Goal: Information Seeking & Learning: Learn about a topic

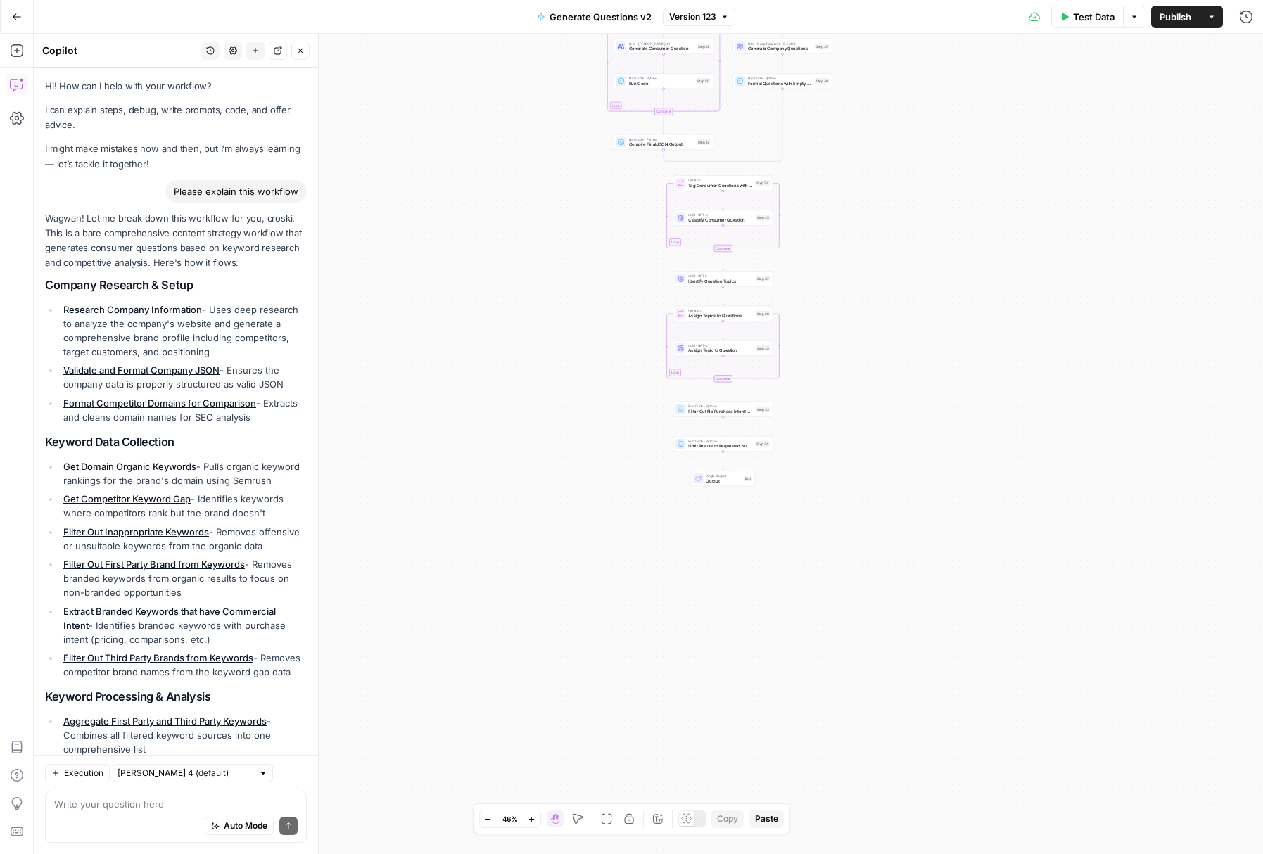
scroll to position [831, 0]
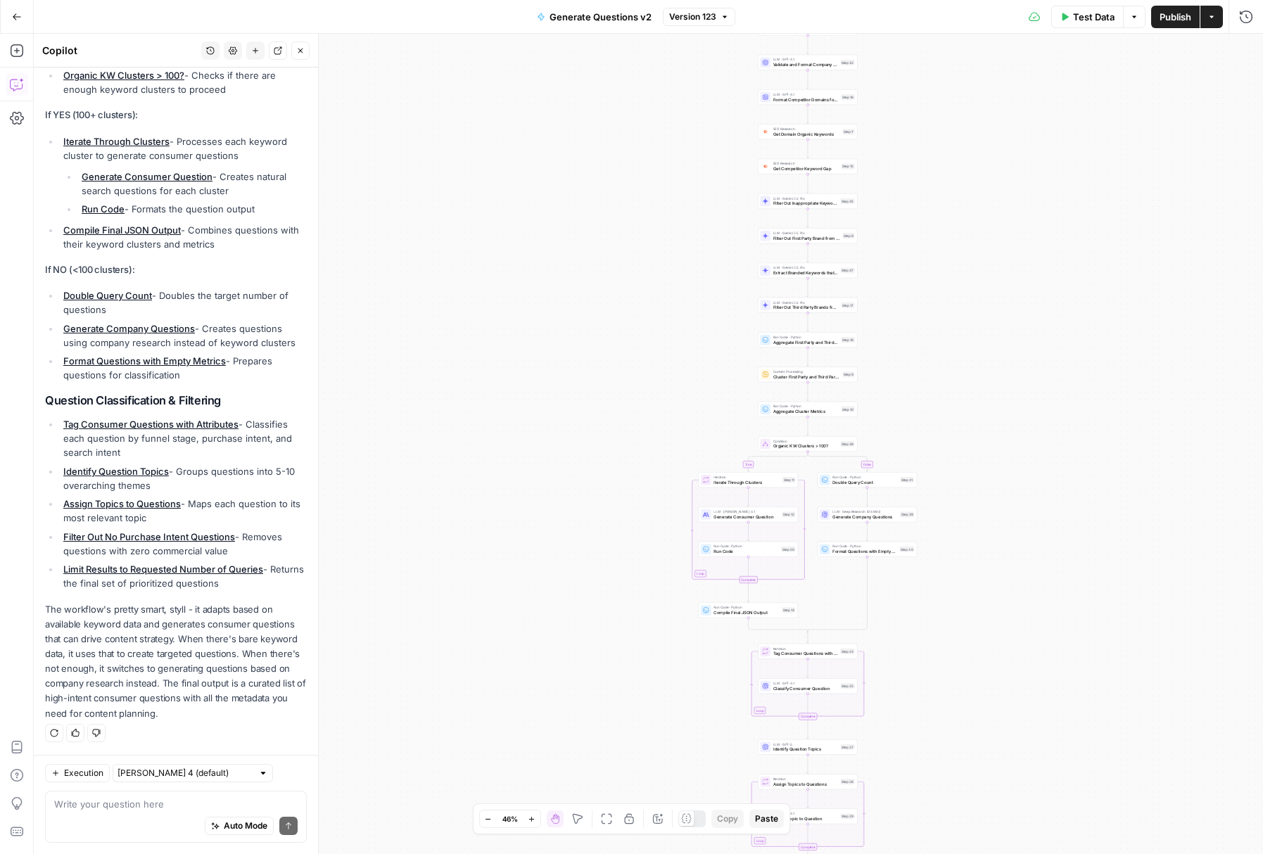
click at [12, 15] on icon "button" at bounding box center [17, 17] width 10 height 10
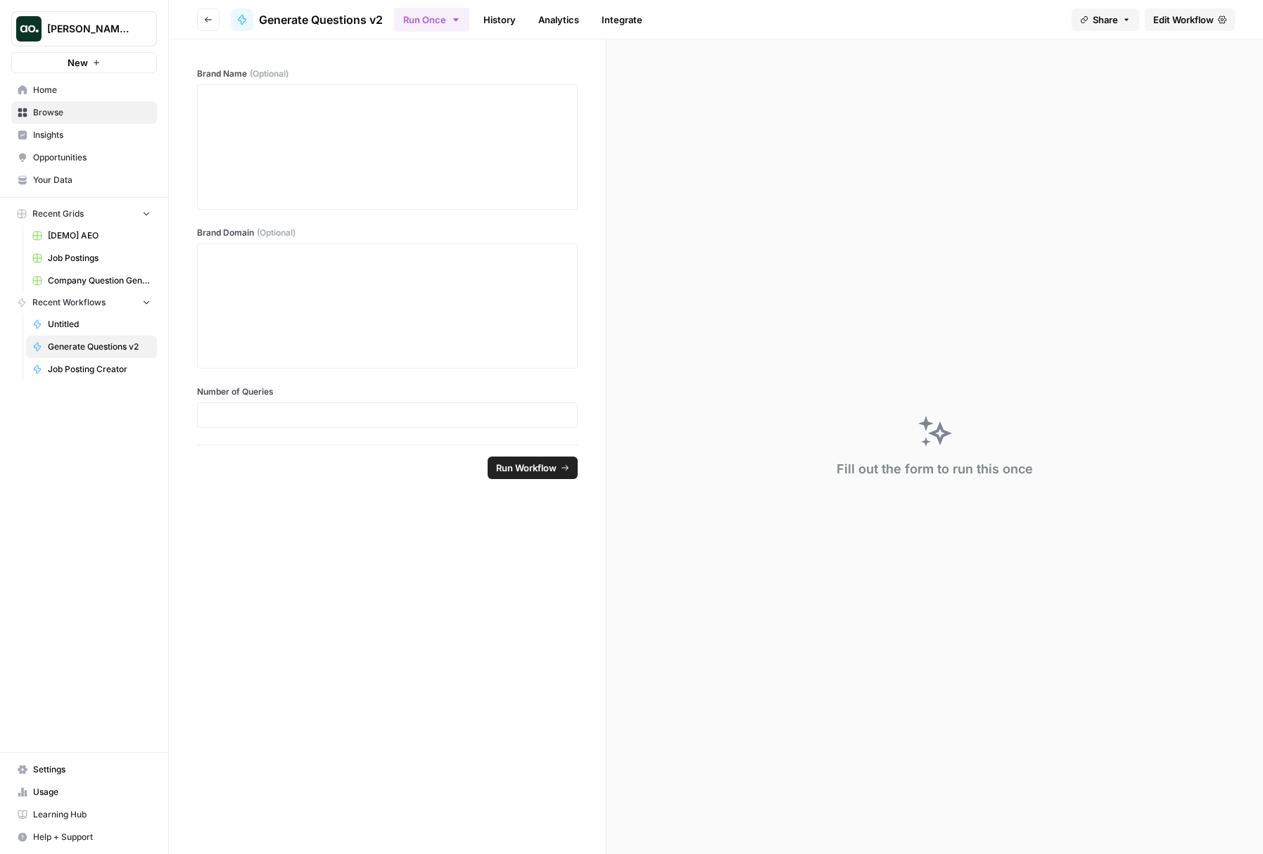
click at [68, 134] on span "Insights" at bounding box center [92, 135] width 118 height 13
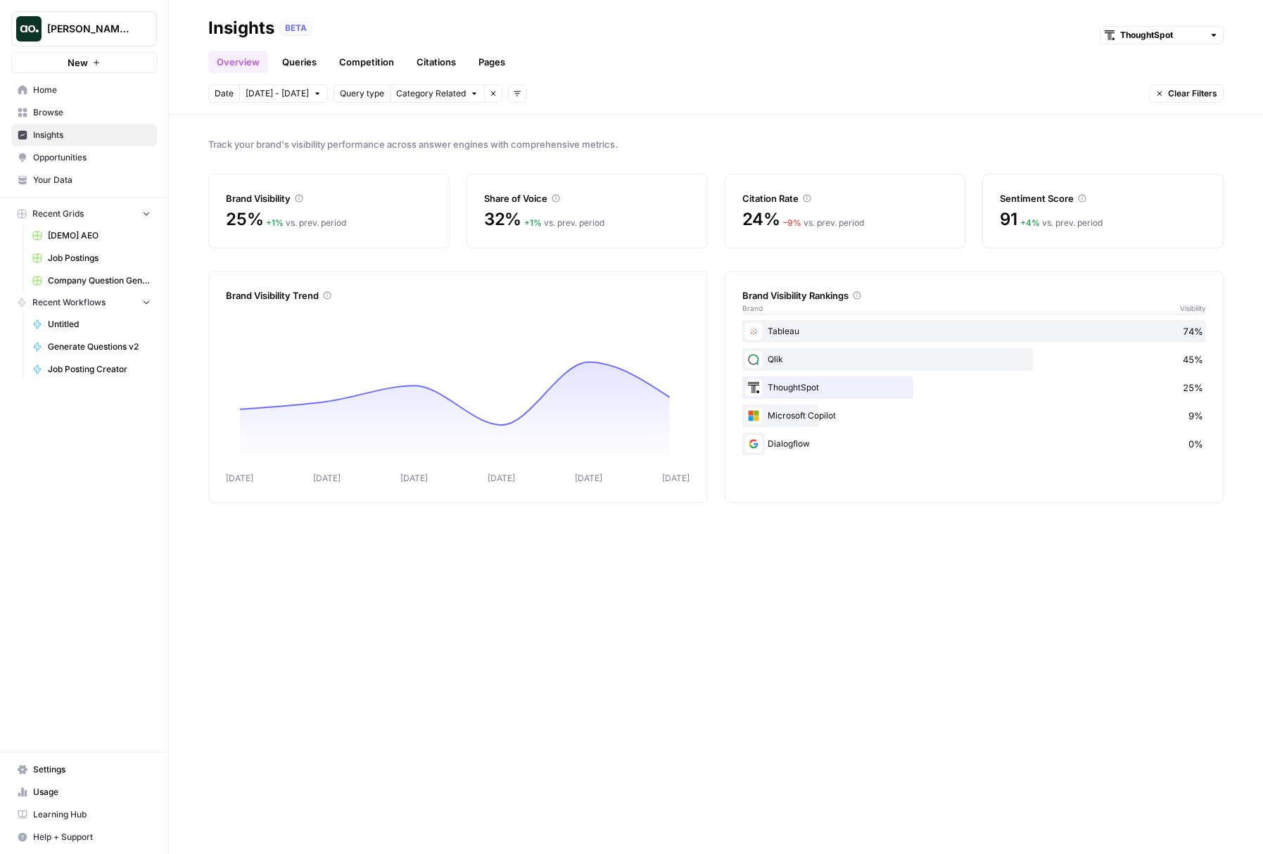
click at [302, 68] on link "Queries" at bounding box center [299, 62] width 51 height 23
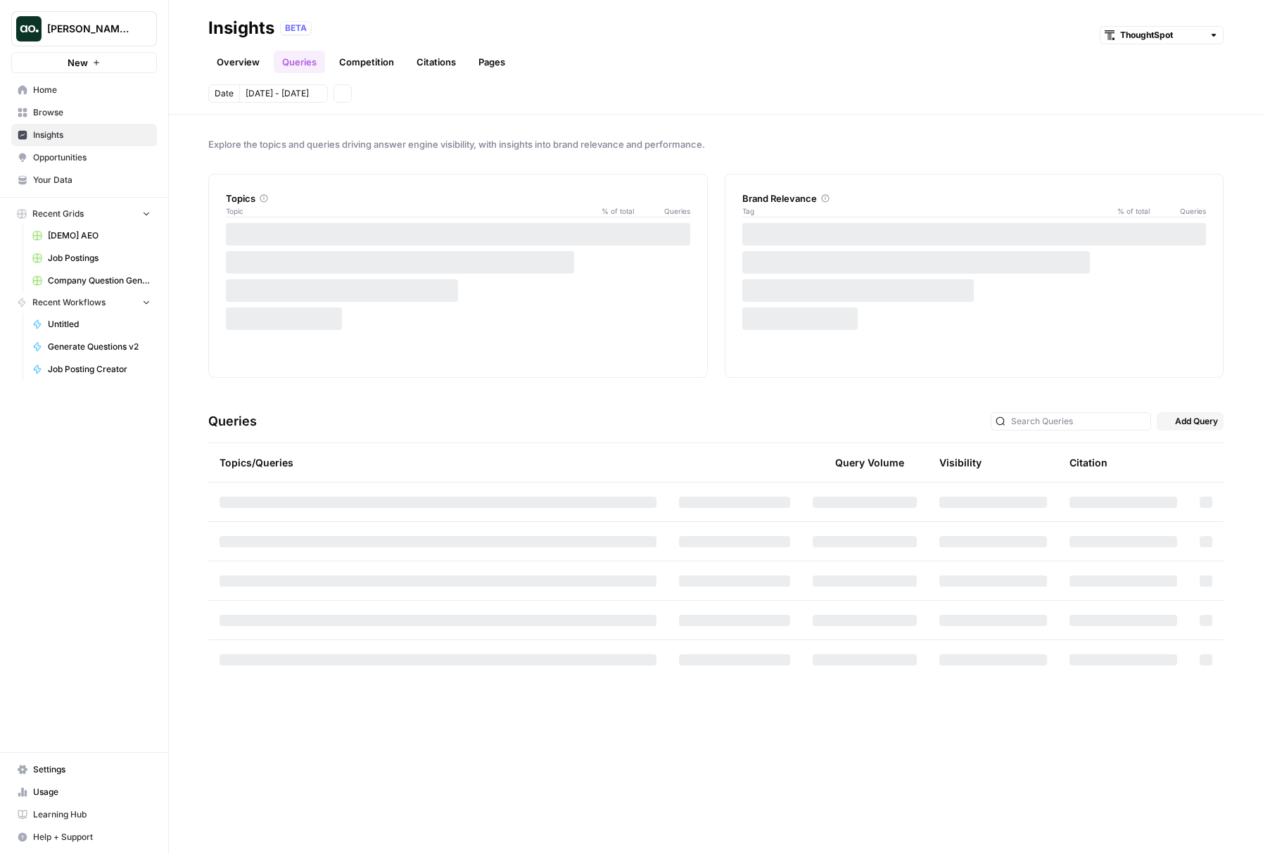
click at [301, 68] on link "Queries" at bounding box center [299, 62] width 51 height 23
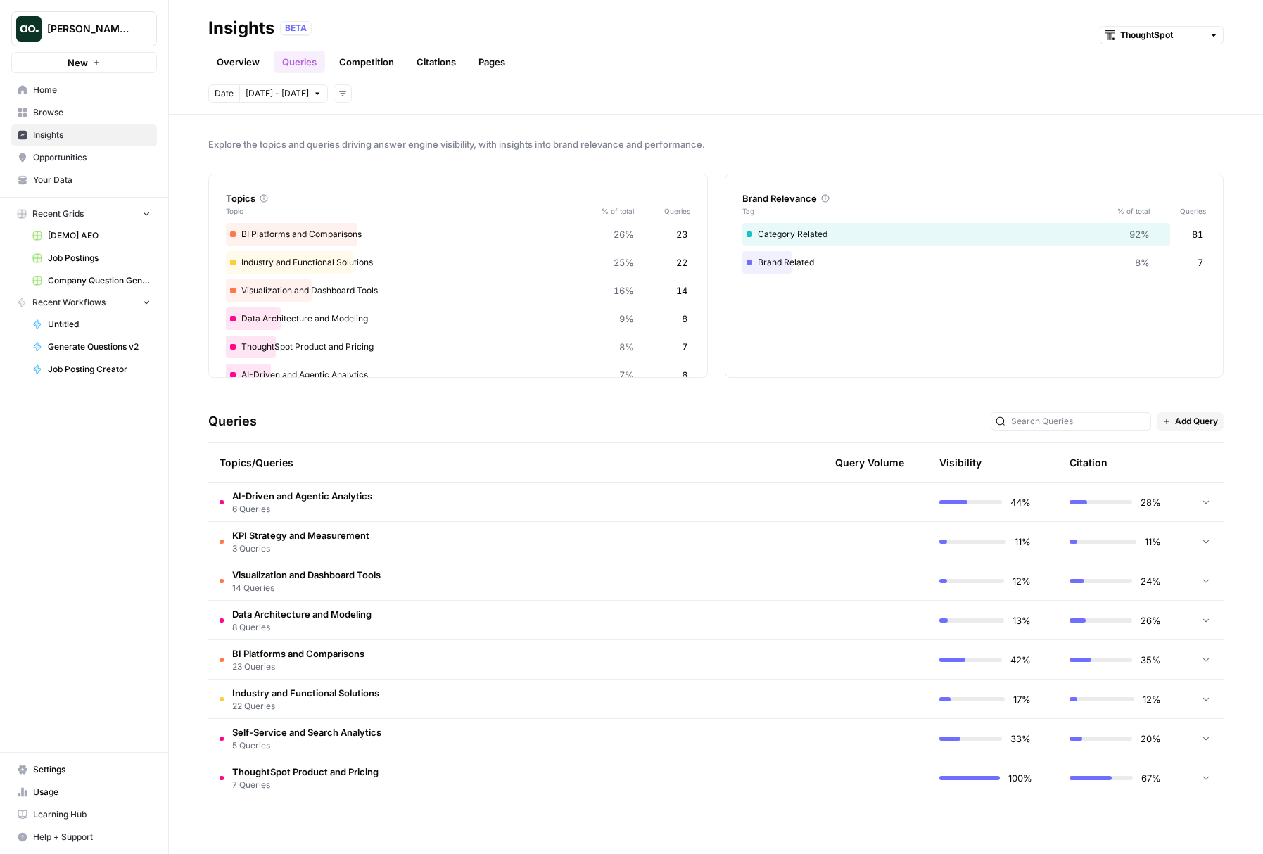
click at [1191, 426] on span "Add Query" at bounding box center [1196, 421] width 43 height 13
click at [1199, 474] on span "Bulk Upload" at bounding box center [1210, 472] width 52 height 14
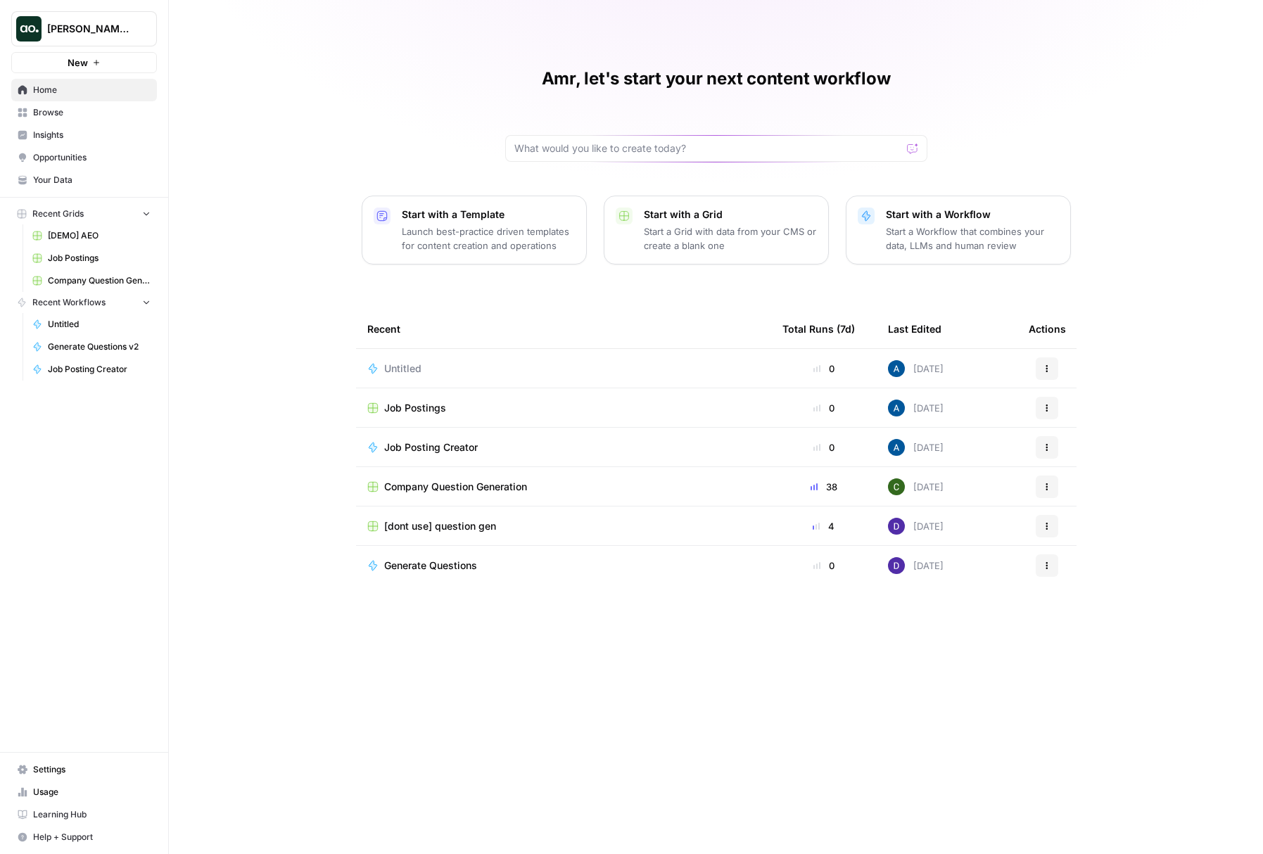
click at [72, 141] on link "Insights" at bounding box center [84, 135] width 146 height 23
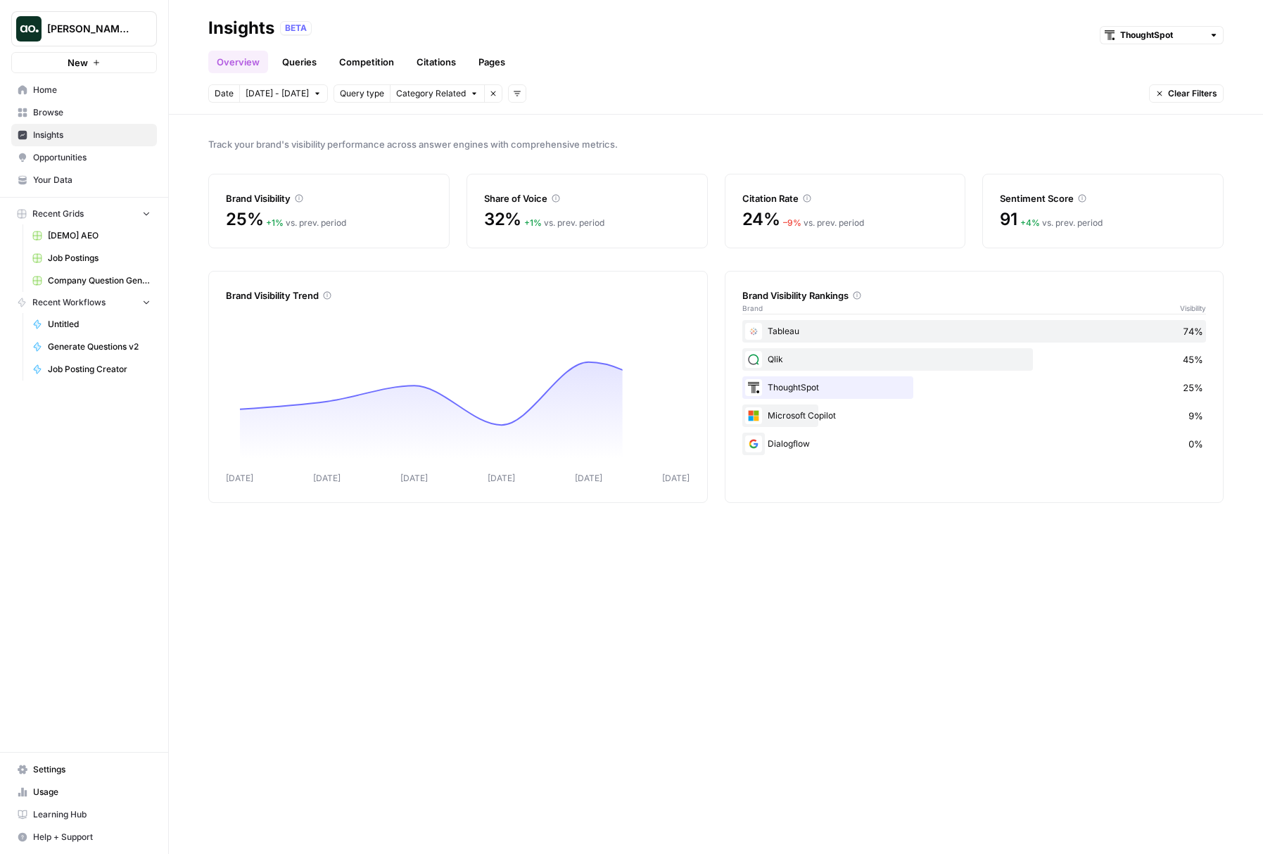
click at [297, 72] on link "Queries" at bounding box center [299, 62] width 51 height 23
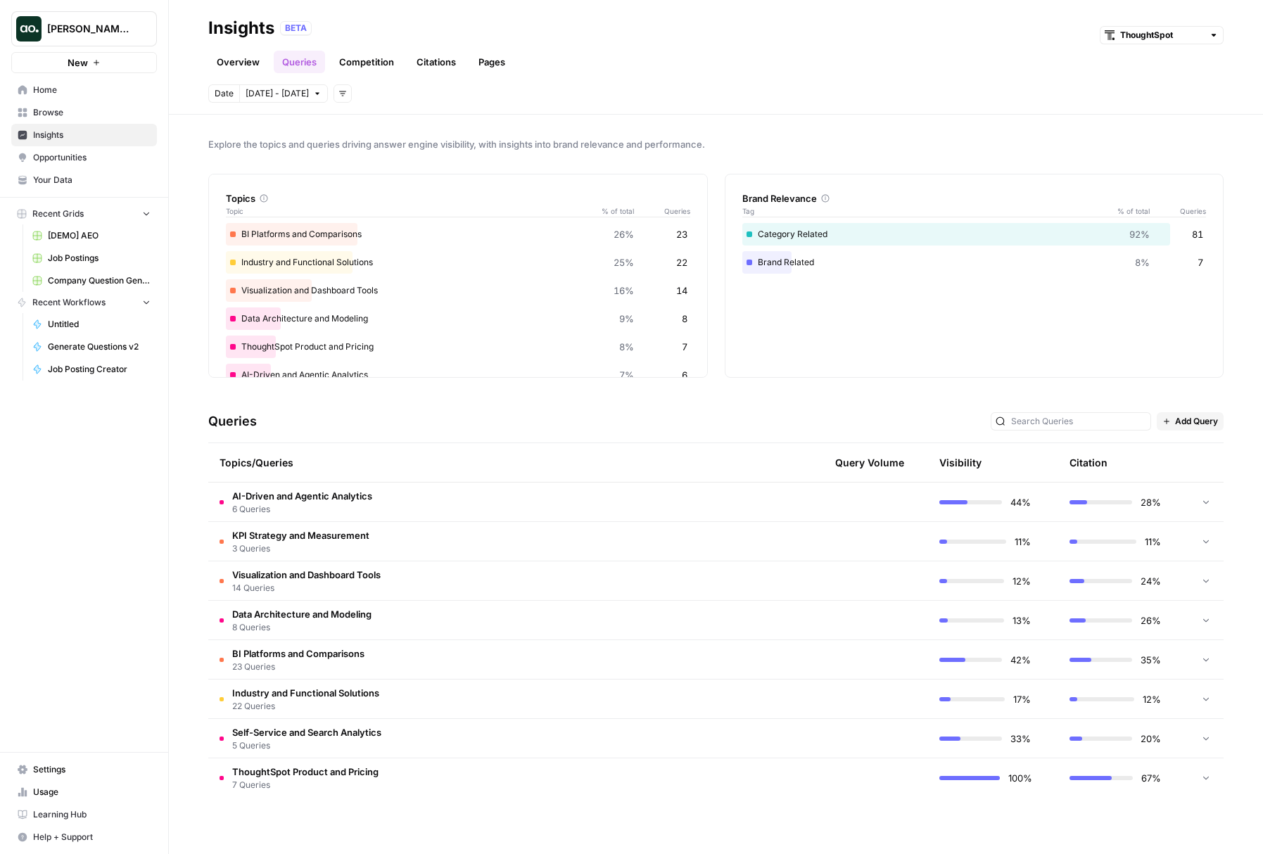
click at [337, 520] on td "AI-Driven and Agentic Analytics 6 Queries" at bounding box center [438, 502] width 460 height 39
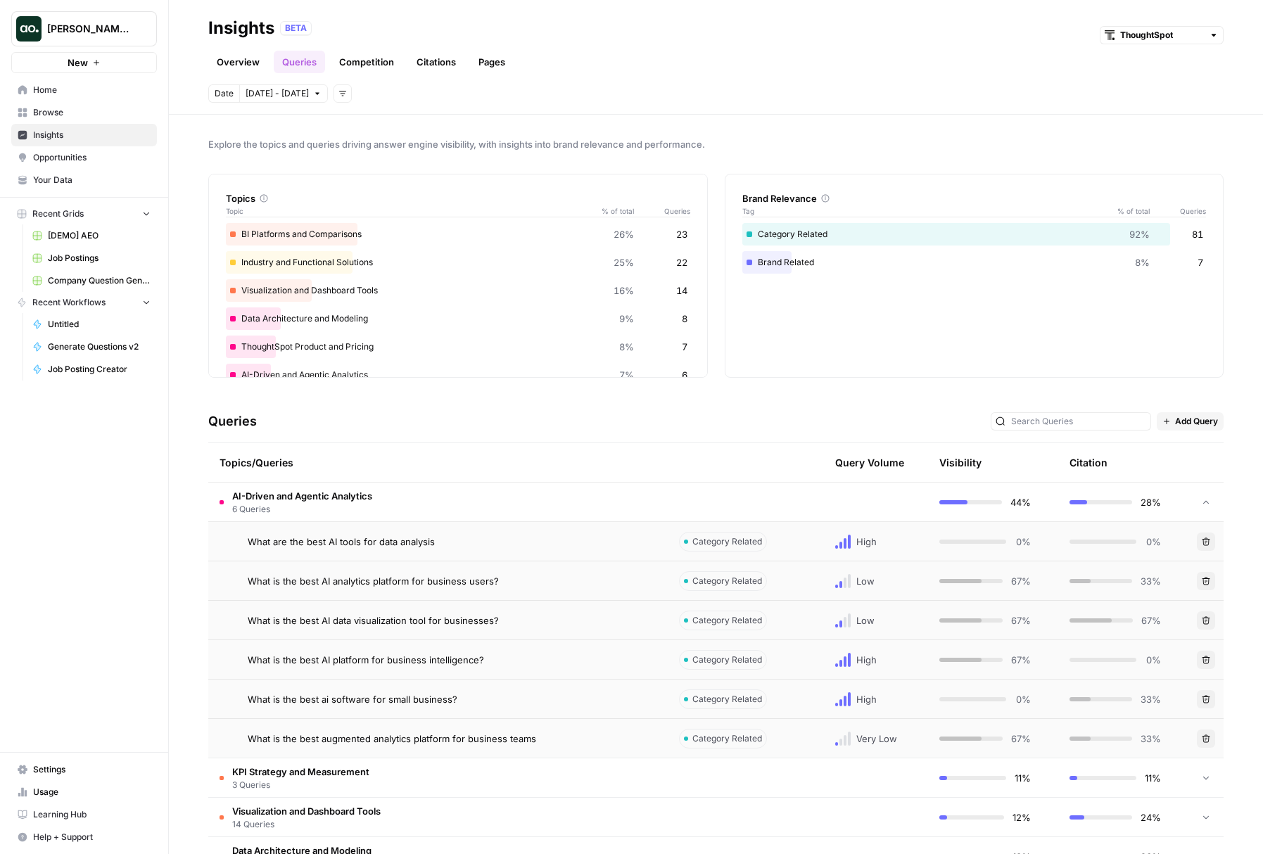
click at [353, 574] on span "What is the best AI analytics platform for business users?" at bounding box center [373, 581] width 251 height 14
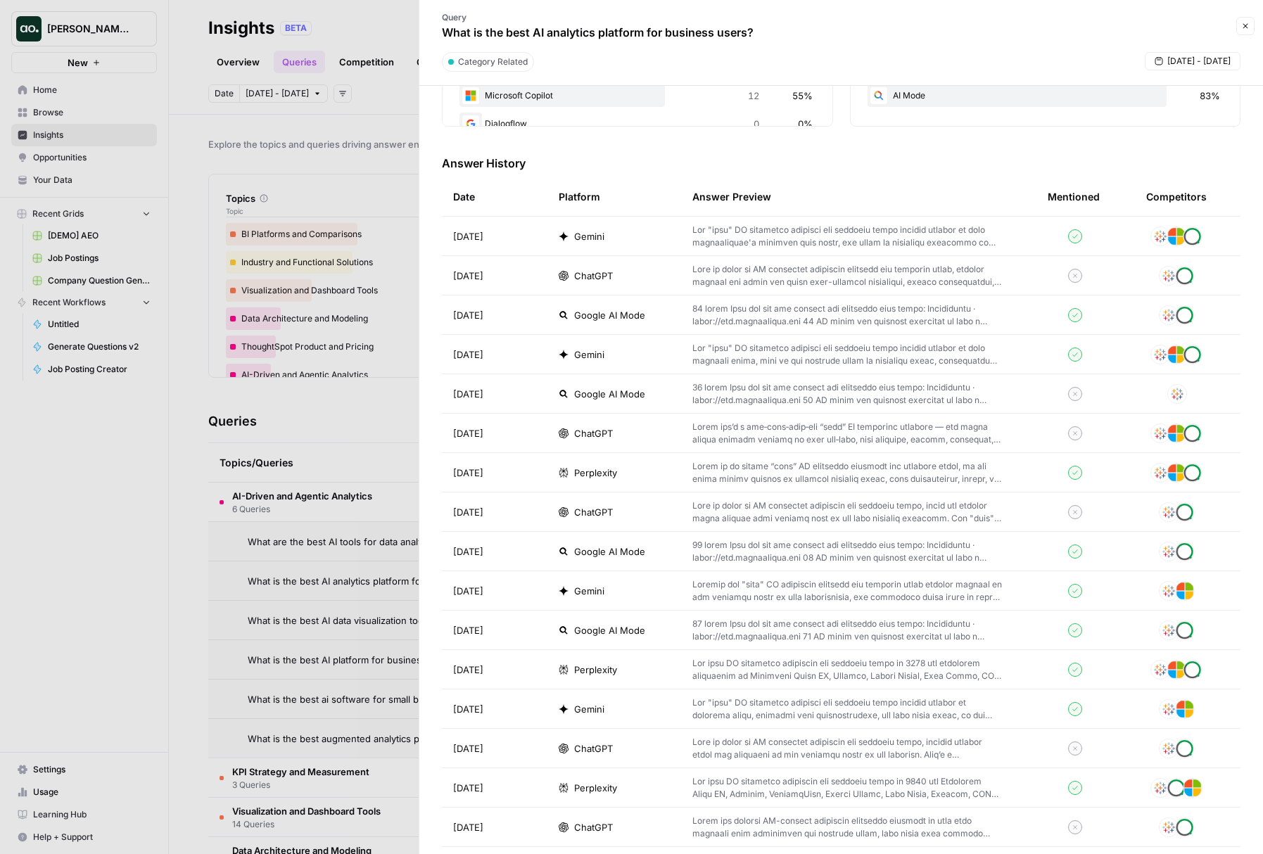
scroll to position [365, 0]
drag, startPoint x: 159, startPoint y: 554, endPoint x: 360, endPoint y: 353, distance: 283.6
click at [159, 554] on div at bounding box center [631, 427] width 1263 height 854
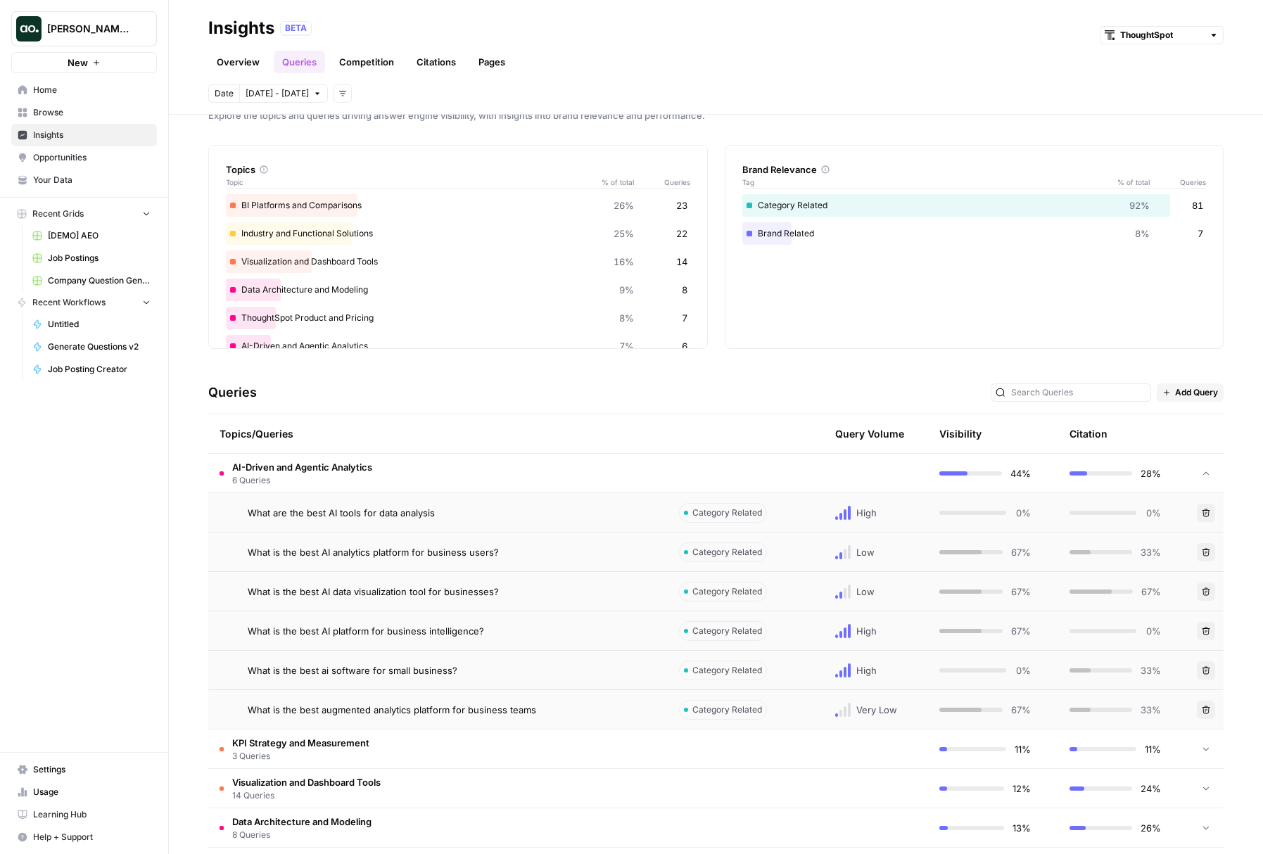
scroll to position [97, 0]
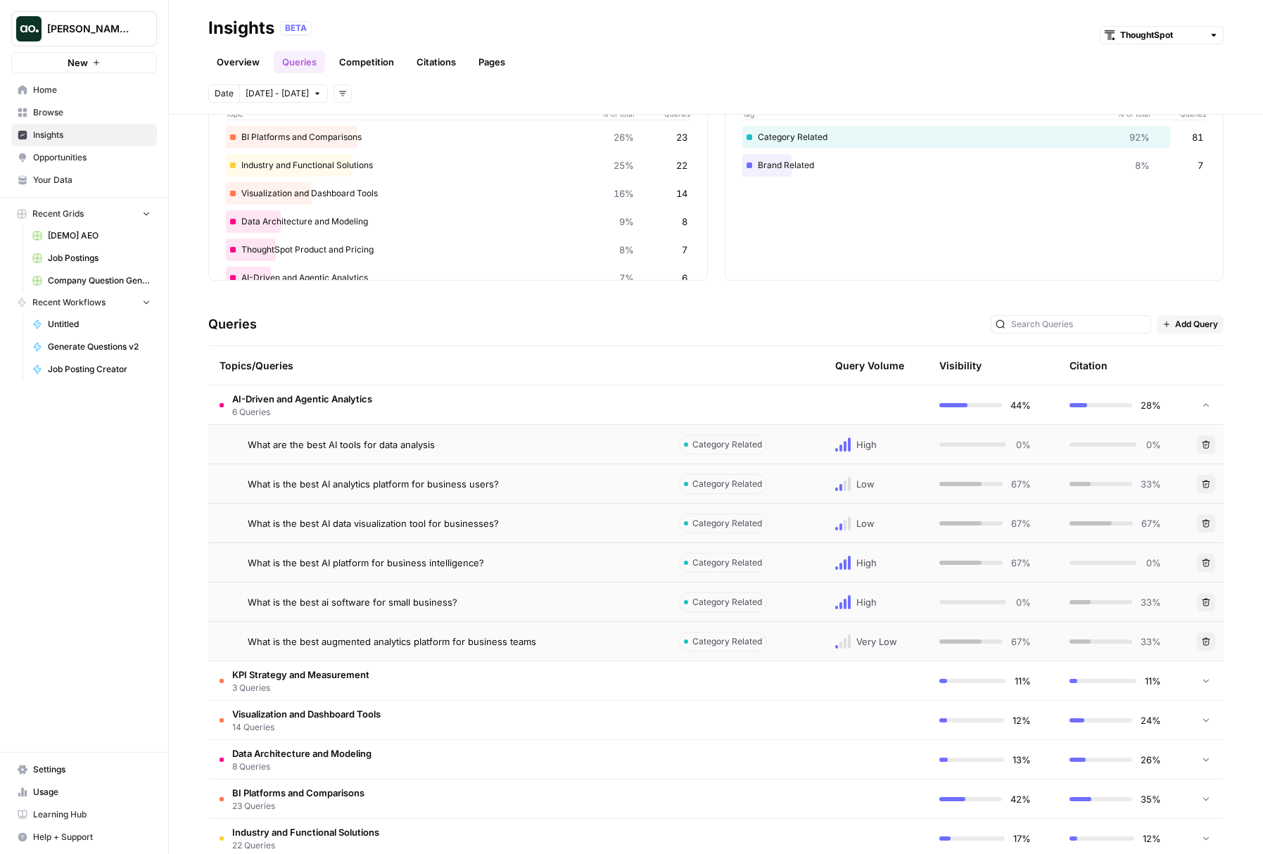
click at [633, 557] on div "What is the best AI platform for business intelligence?" at bounding box center [452, 563] width 409 height 14
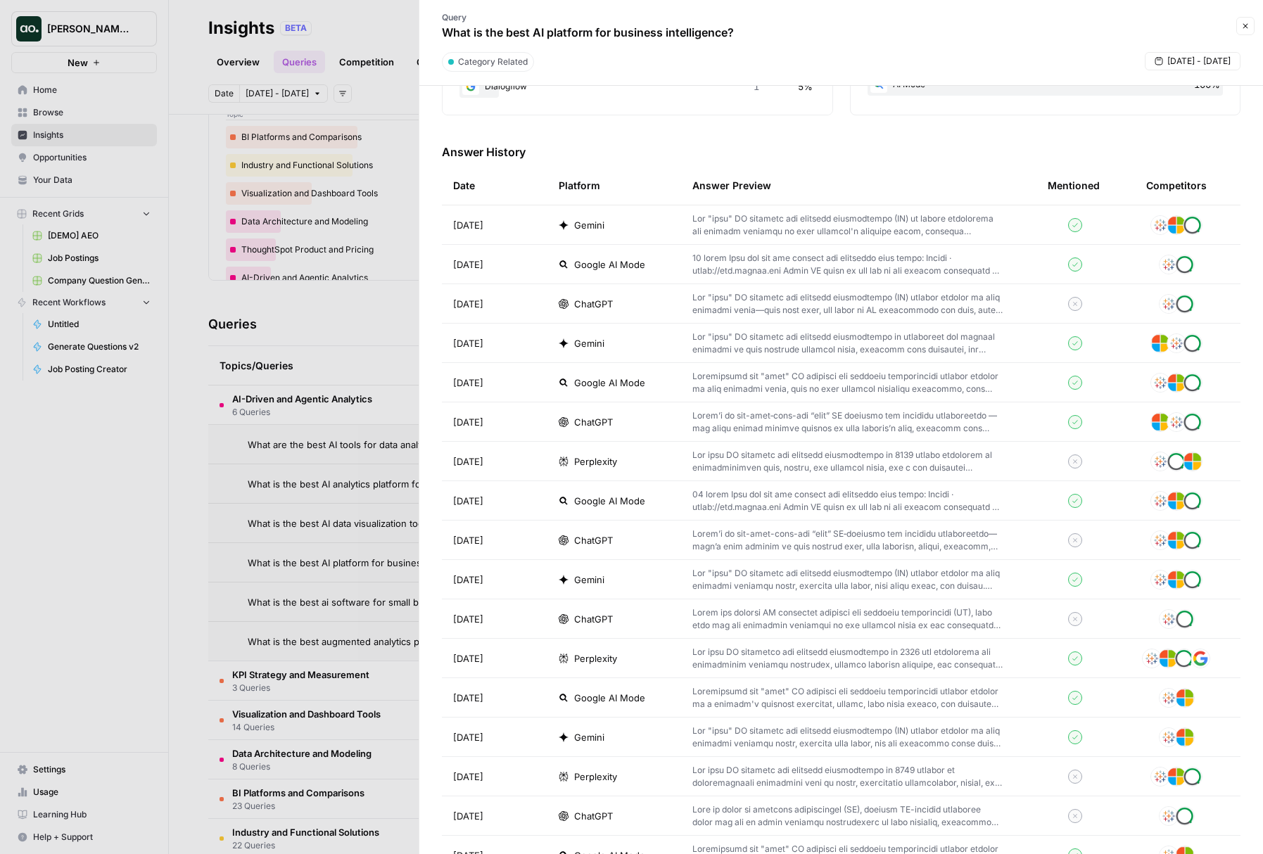
scroll to position [410, 0]
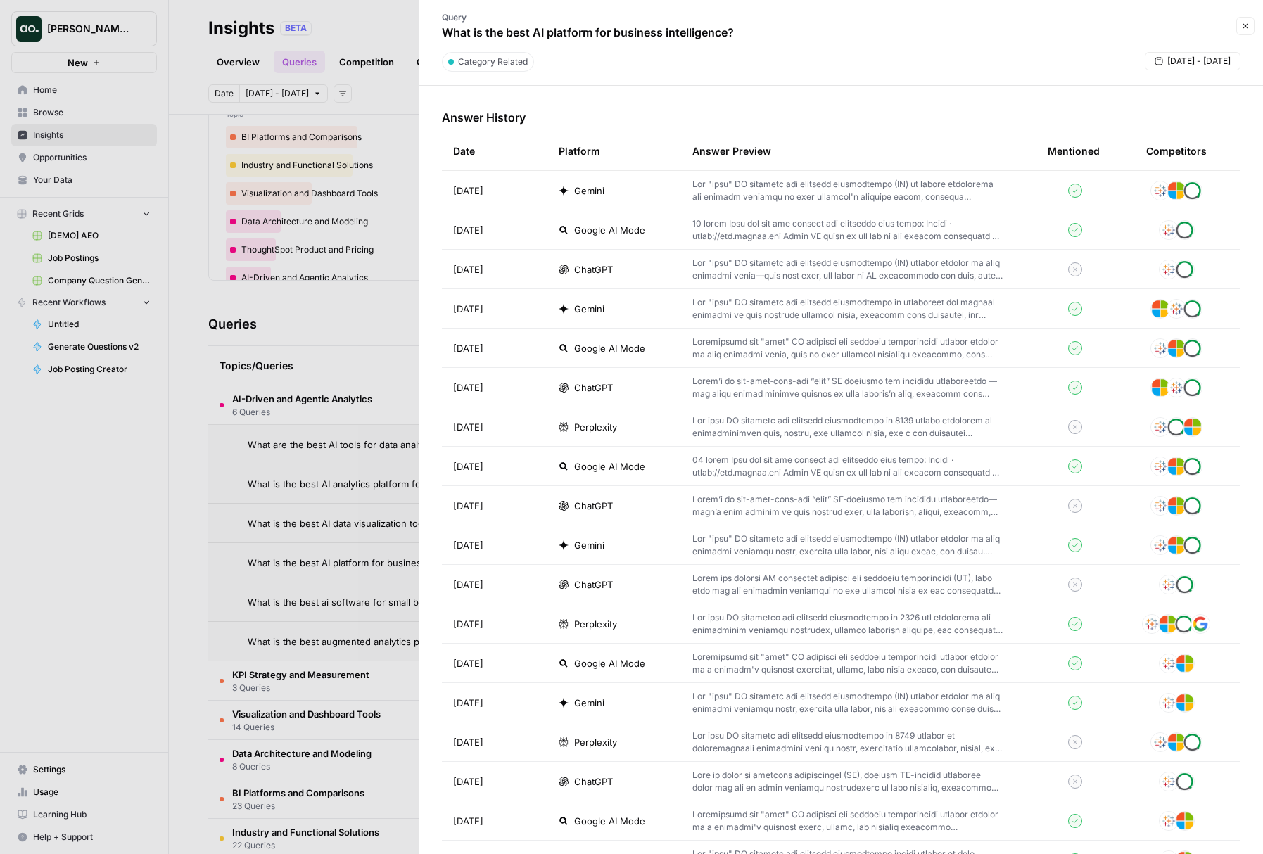
drag, startPoint x: 115, startPoint y: 470, endPoint x: 241, endPoint y: 343, distance: 178.2
click at [117, 469] on div at bounding box center [631, 427] width 1263 height 854
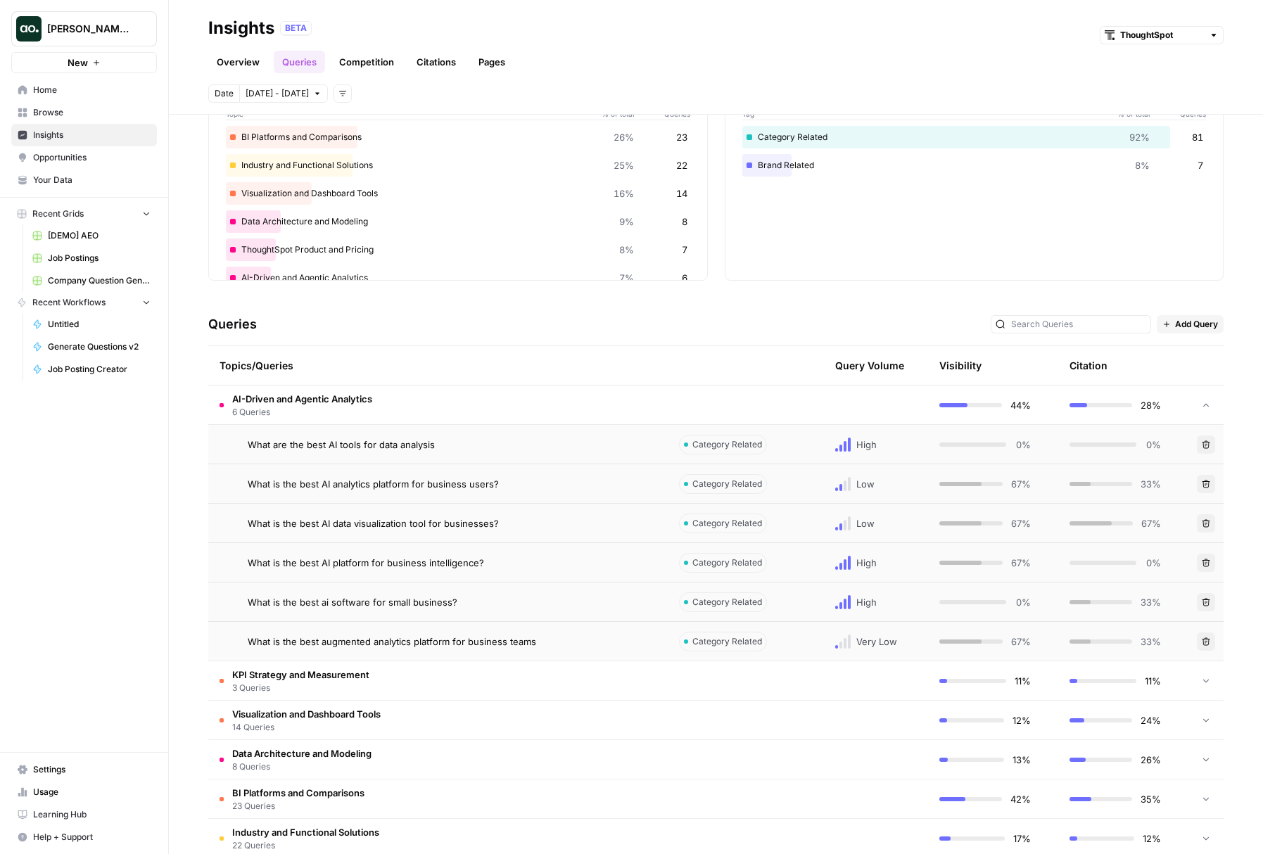
click at [866, 369] on span "Query Volume" at bounding box center [869, 366] width 69 height 14
